Goal: Task Accomplishment & Management: Manage account settings

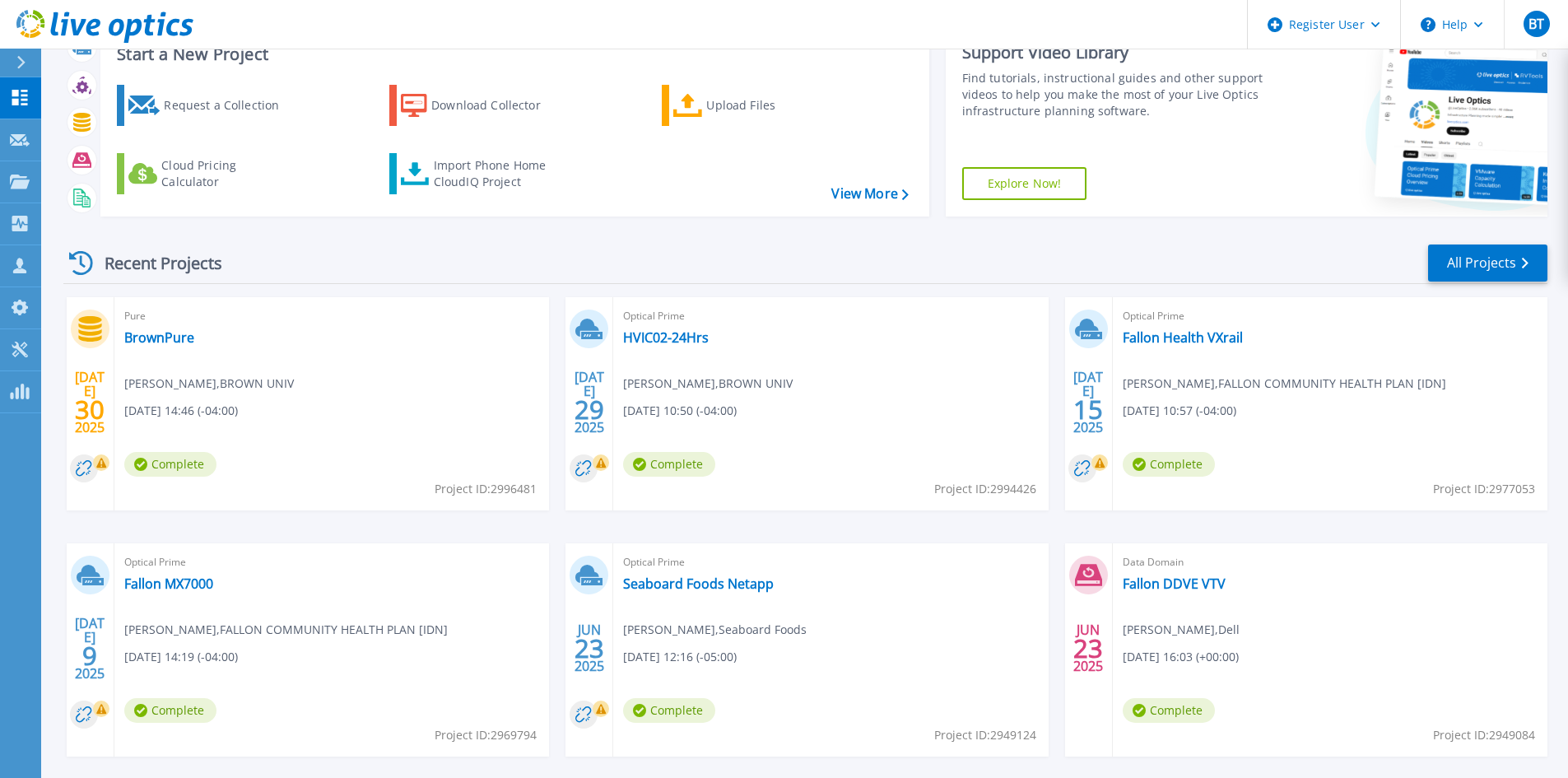
scroll to position [134, 0]
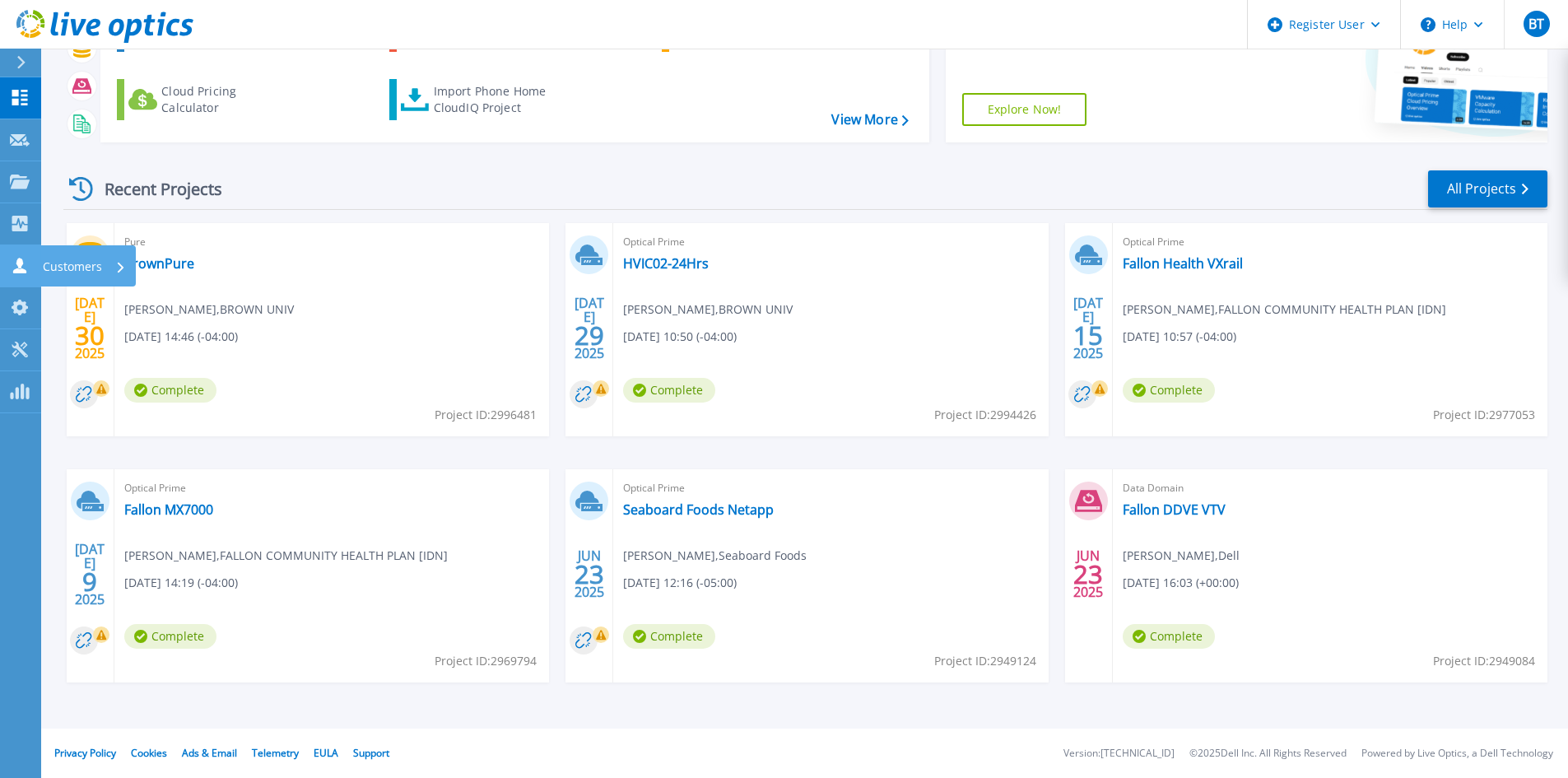
click at [13, 253] on link "Customers Customers" at bounding box center [21, 266] width 41 height 42
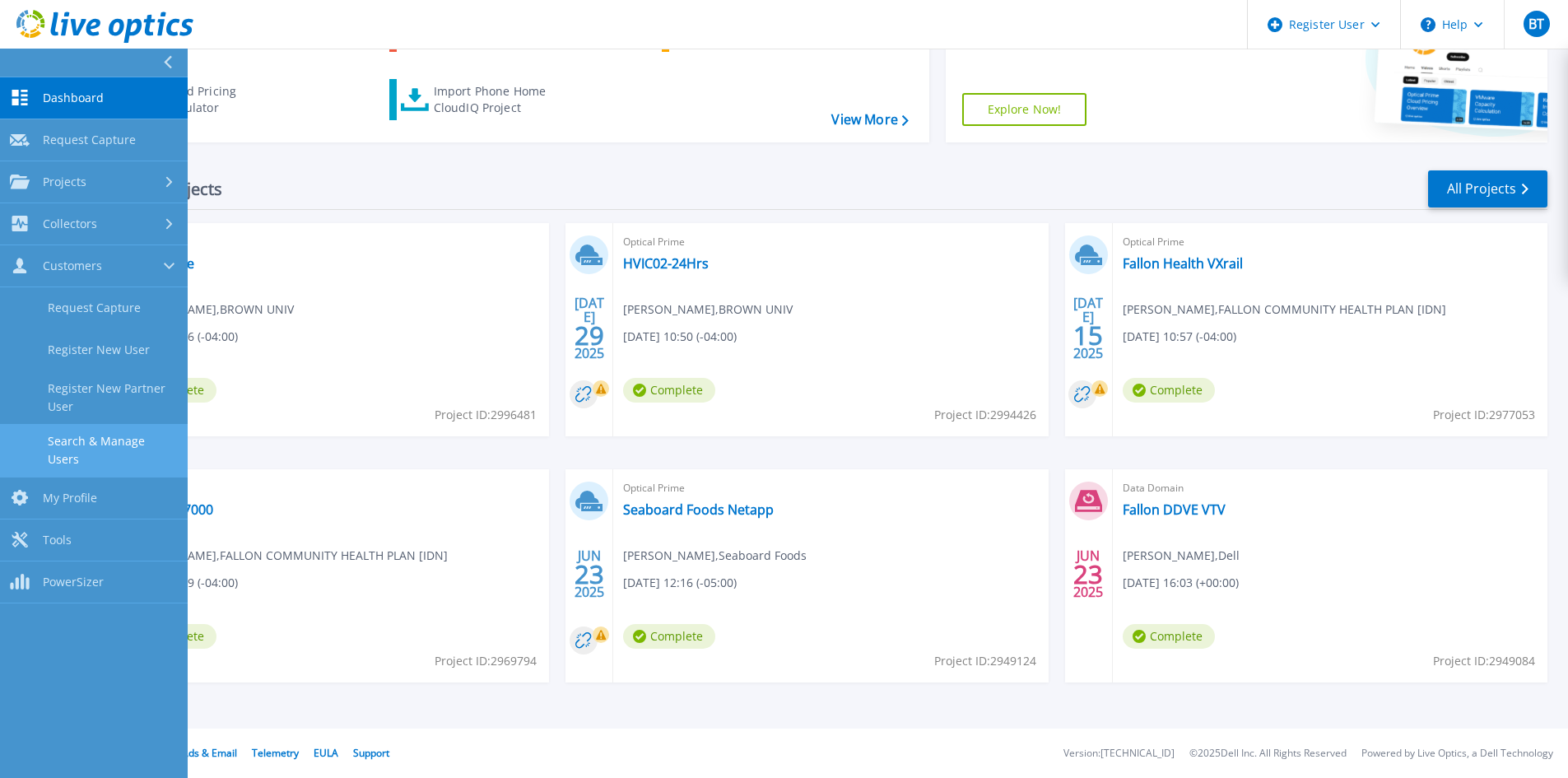
click at [97, 454] on link "Search & Manage Users" at bounding box center [94, 449] width 188 height 52
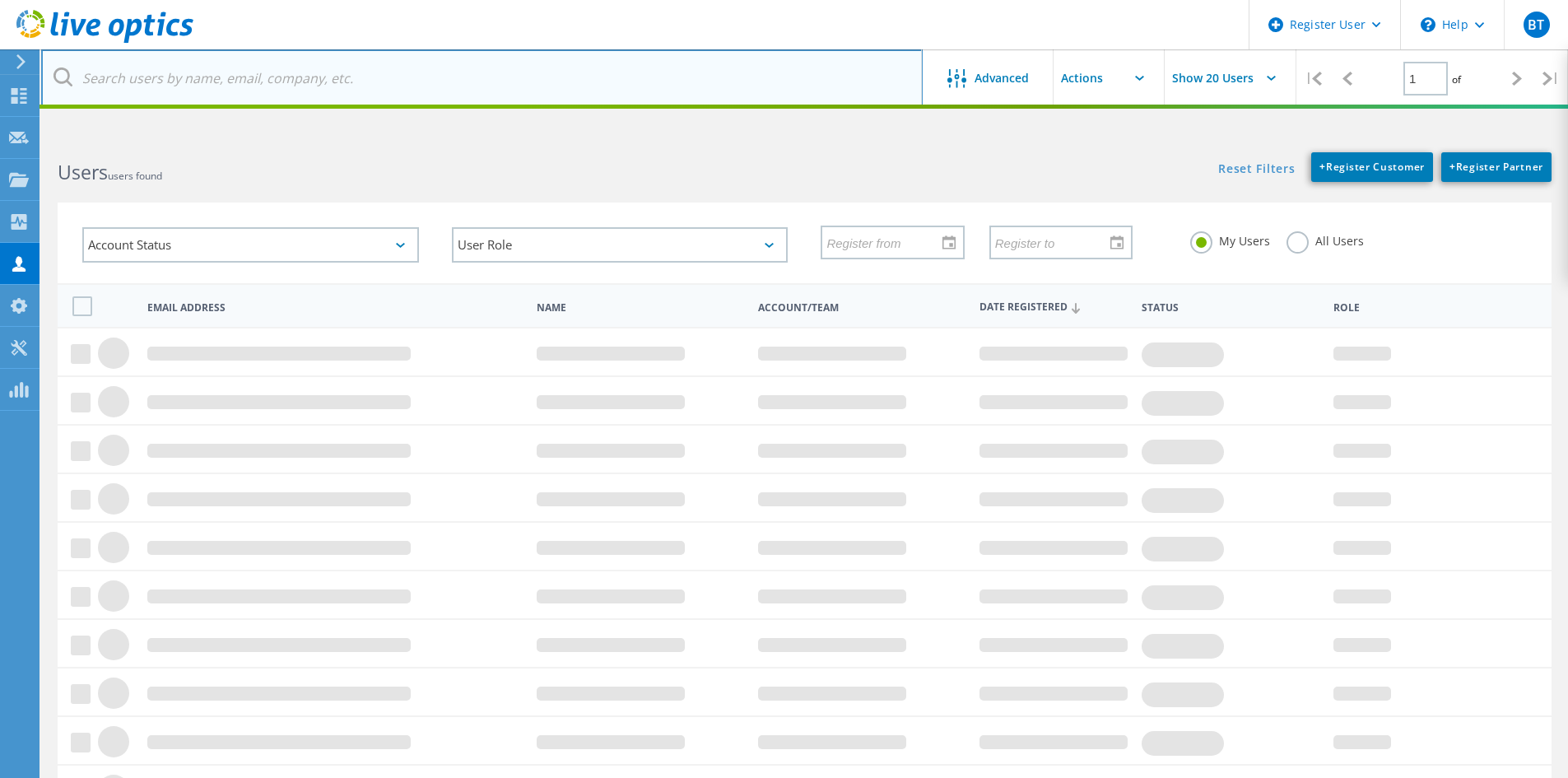
click at [325, 71] on input "text" at bounding box center [482, 78] width 882 height 58
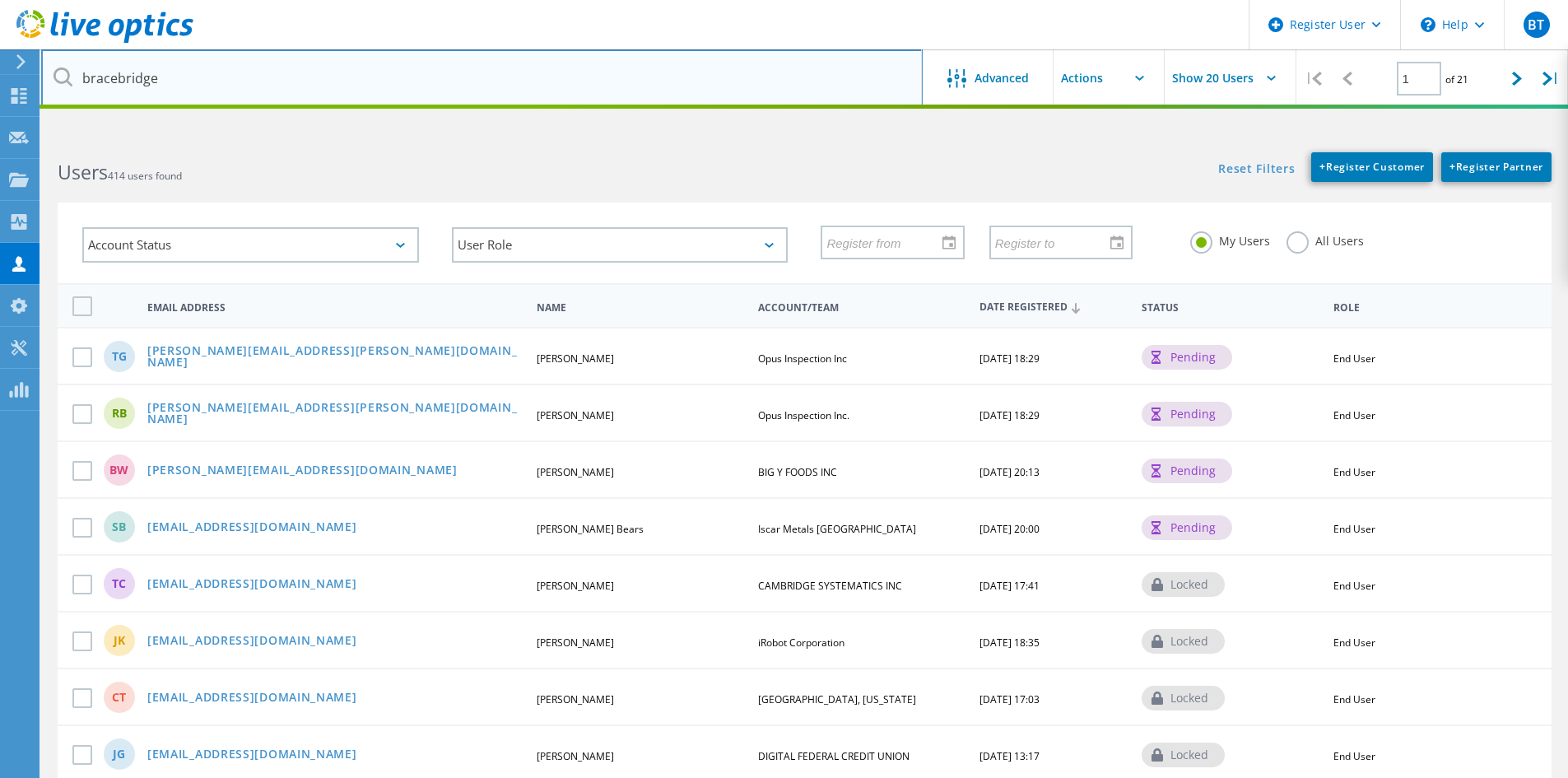
type input "bracebridge"
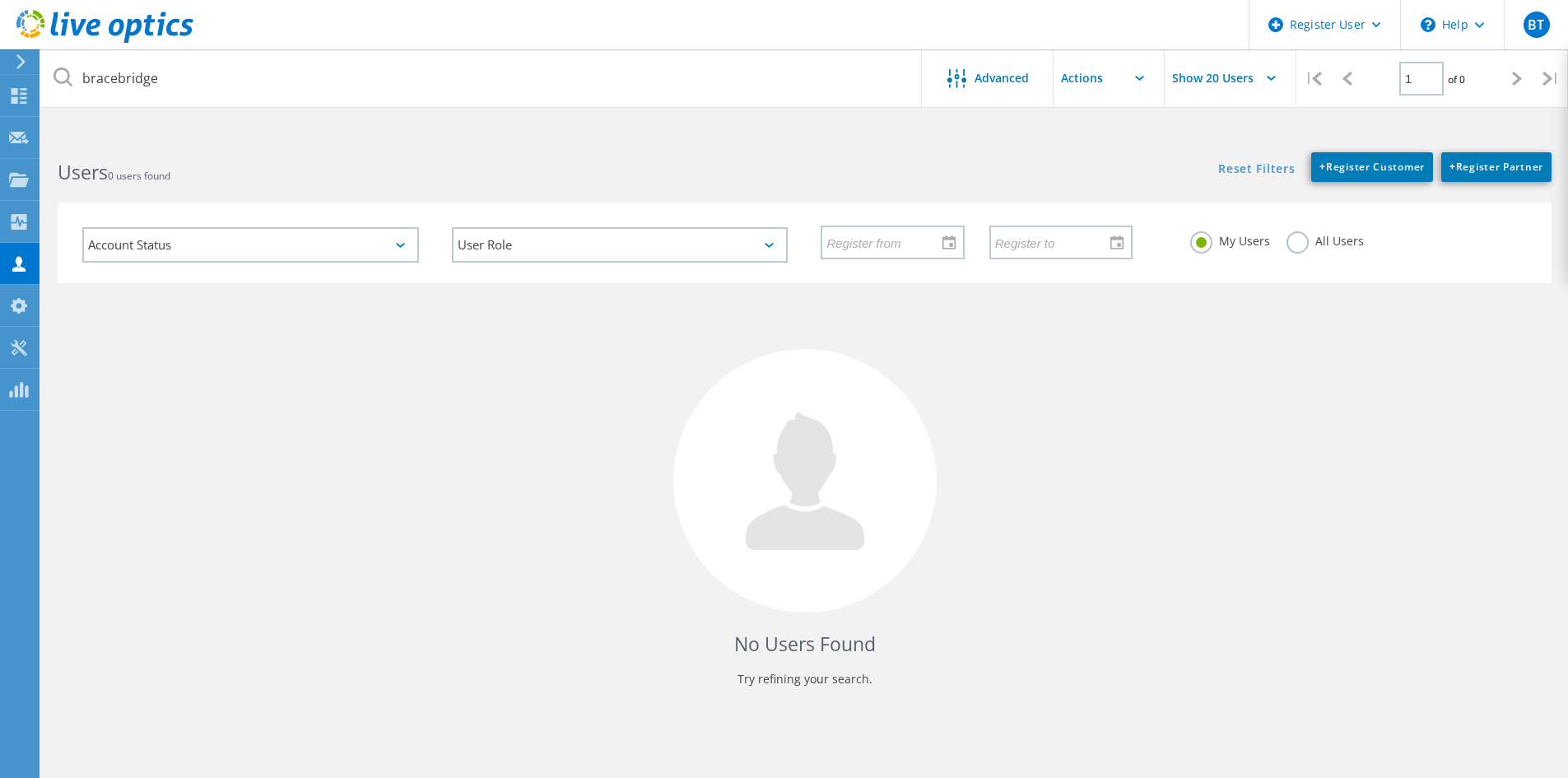
click at [1293, 240] on label "All Users" at bounding box center [1325, 239] width 78 height 16
click at [0, 0] on input "All Users" at bounding box center [0, 0] width 0 height 0
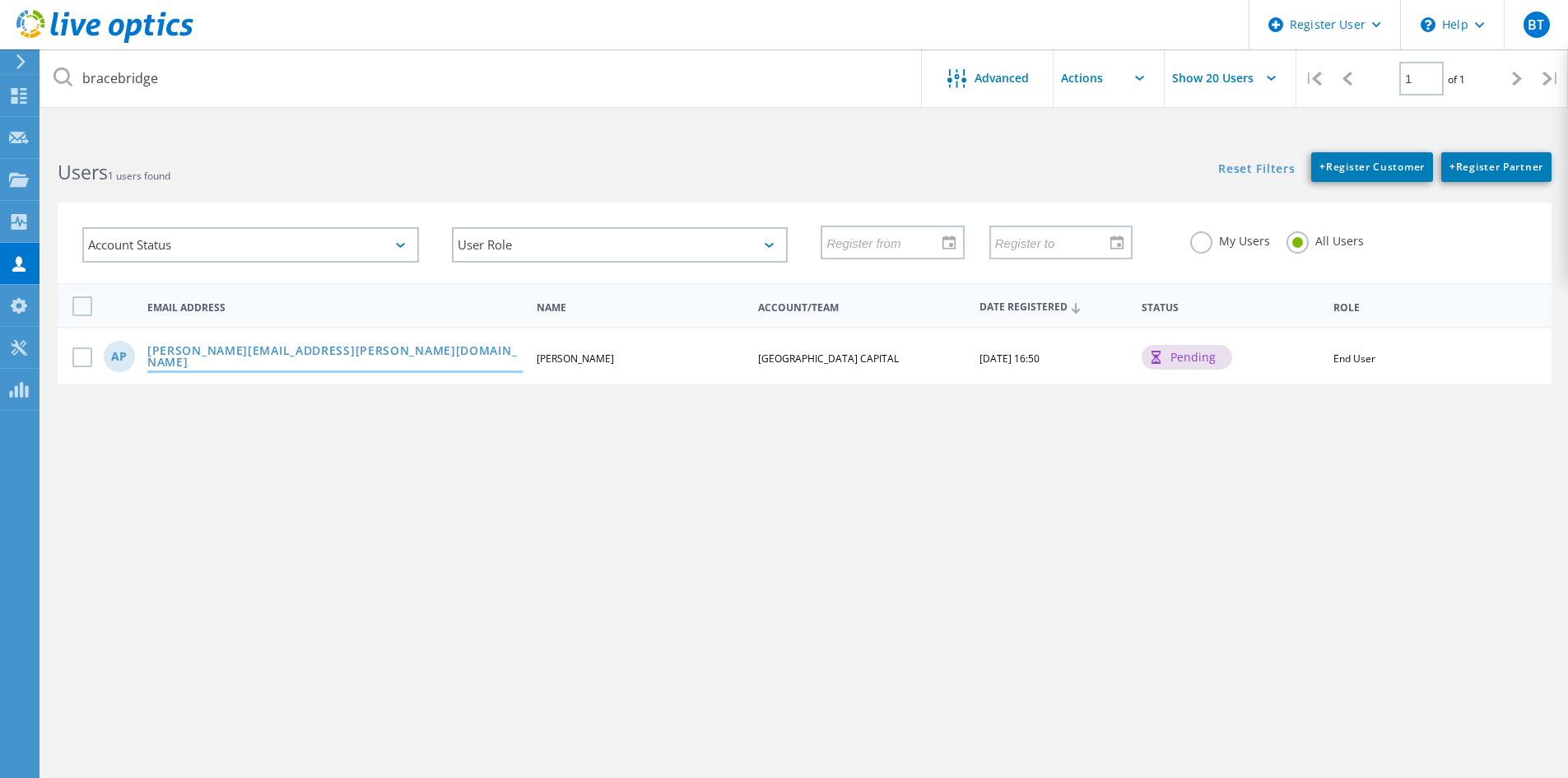
click at [260, 356] on link "[PERSON_NAME][EMAIL_ADDRESS][PERSON_NAME][DOMAIN_NAME]" at bounding box center [335, 357] width 375 height 26
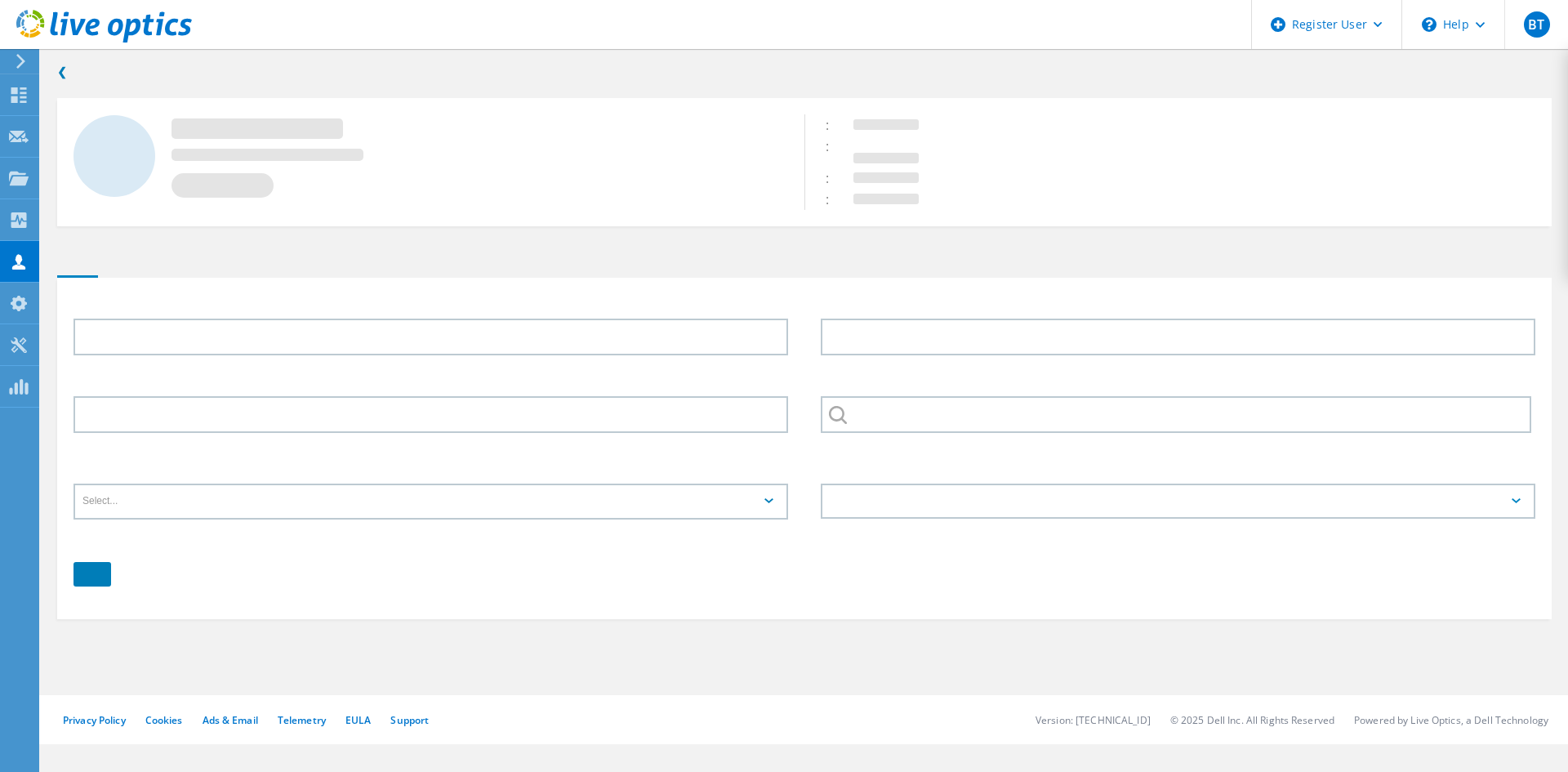
type input "[PERSON_NAME]"
type input "[GEOGRAPHIC_DATA] CAPITAL"
type input "English"
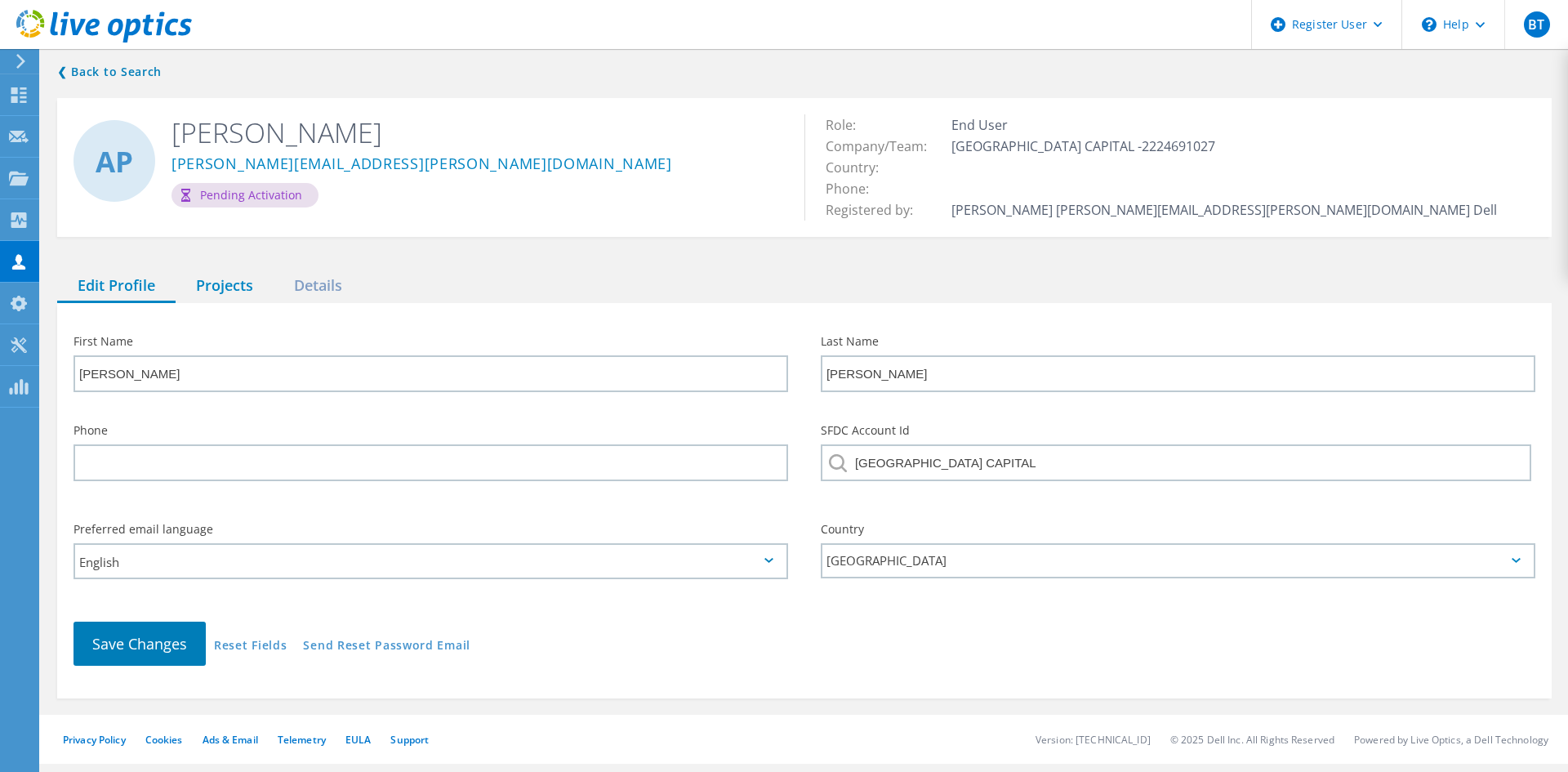
click at [233, 280] on div "Projects" at bounding box center [225, 286] width 98 height 33
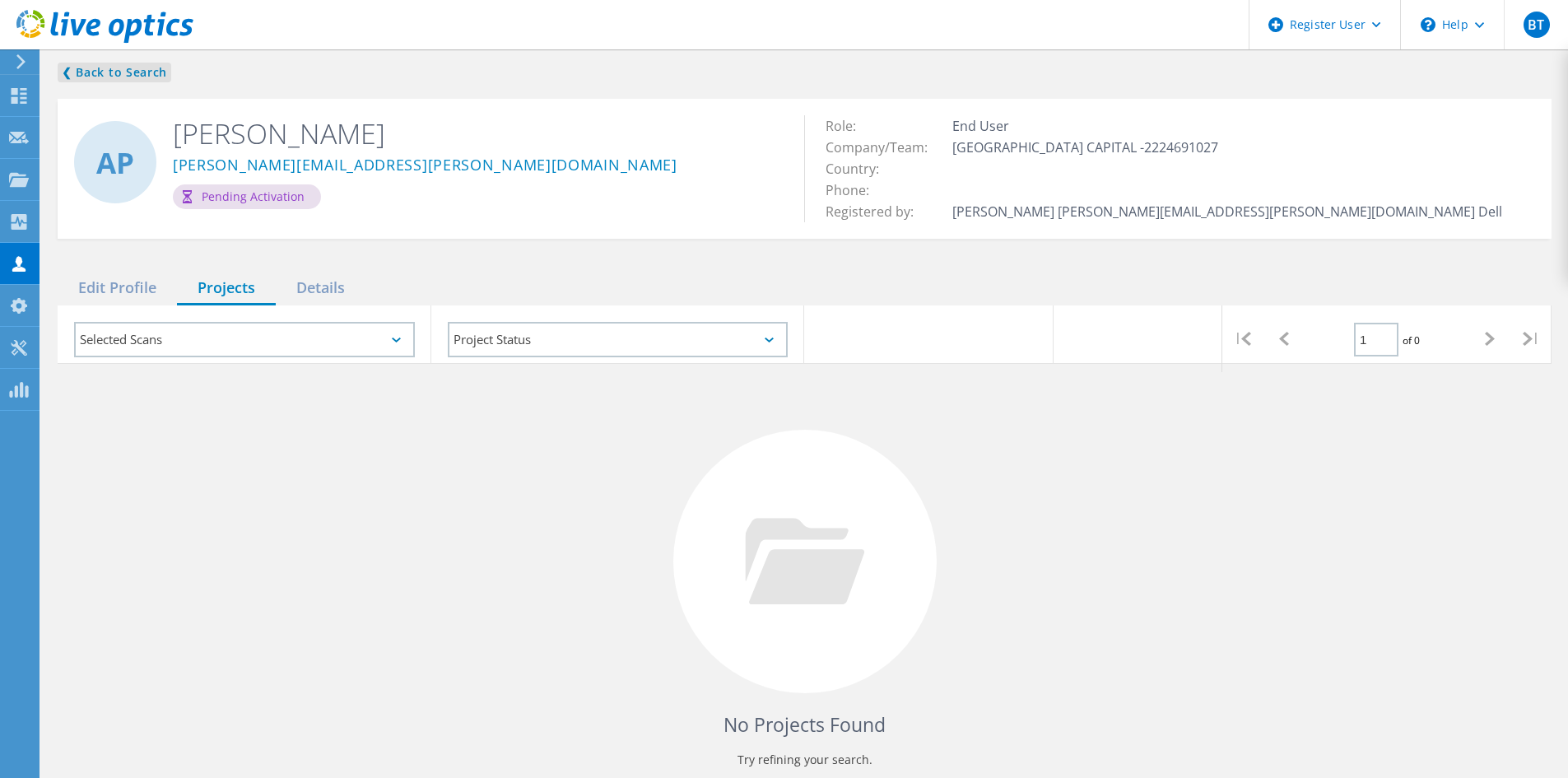
click at [135, 71] on link "❮ Back to Search" at bounding box center [114, 73] width 113 height 20
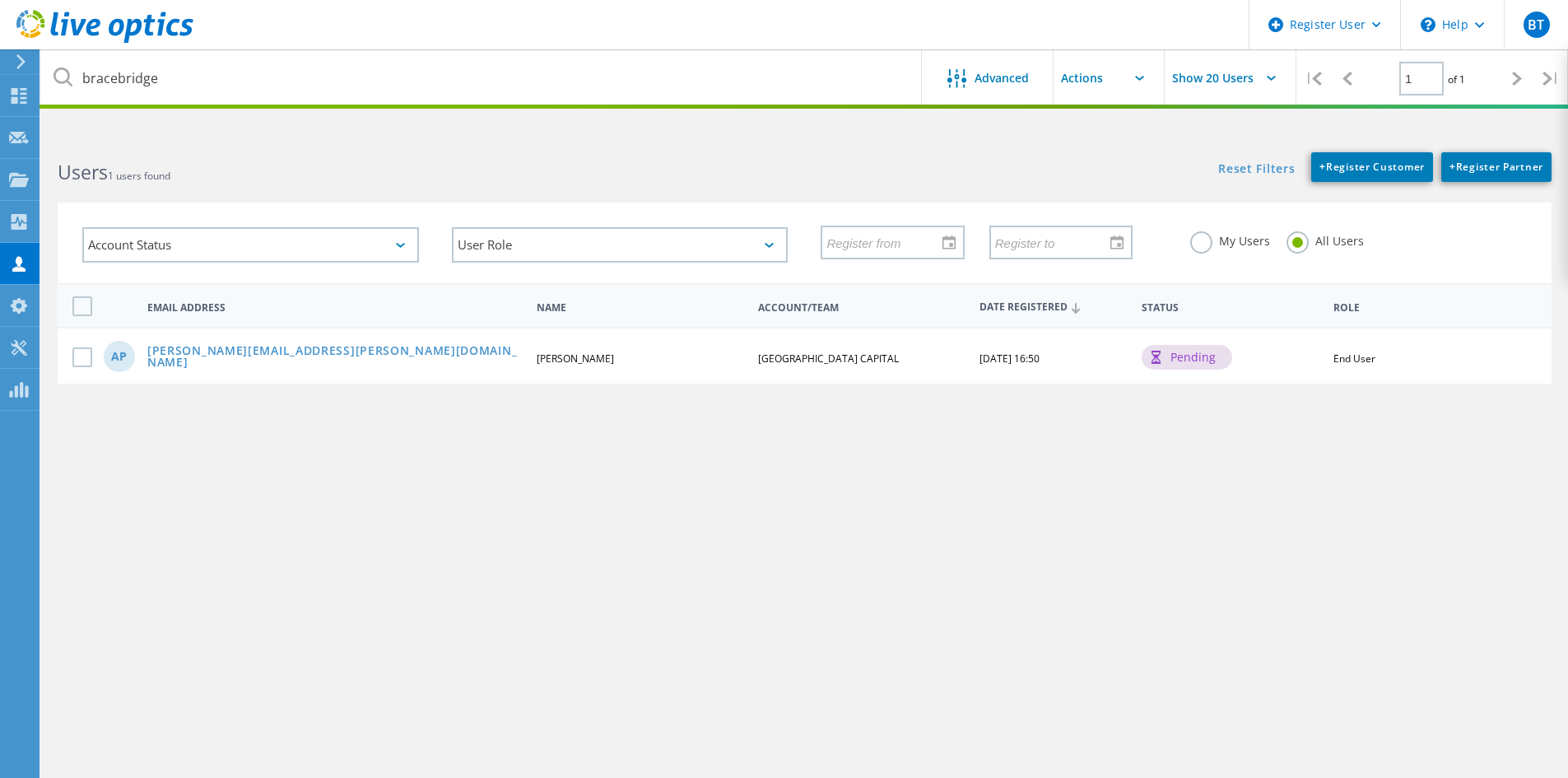
click at [1203, 239] on label "My Users" at bounding box center [1229, 239] width 80 height 16
click at [0, 0] on input "My Users" at bounding box center [0, 0] width 0 height 0
